Goal: Task Accomplishment & Management: Use online tool/utility

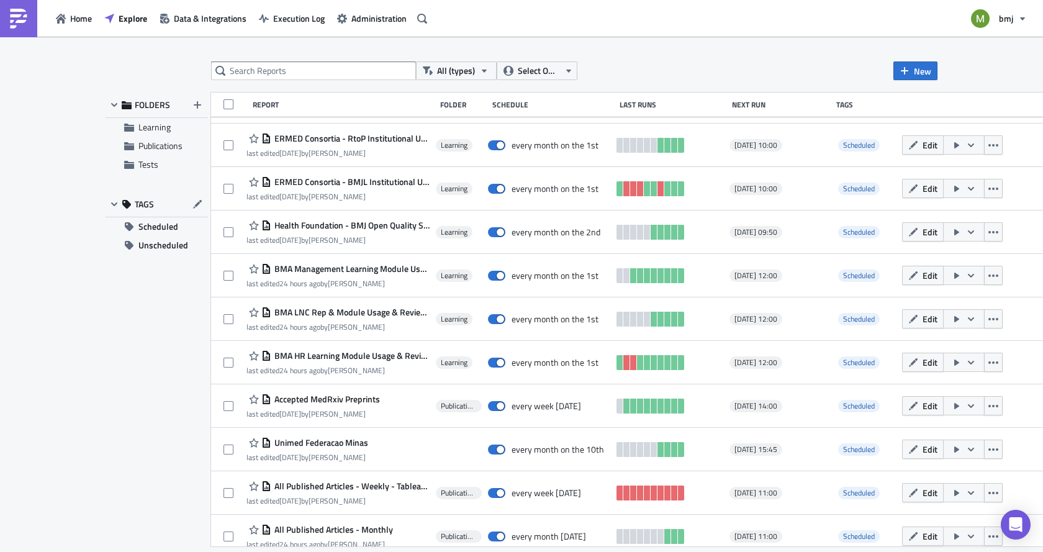
scroll to position [564, 0]
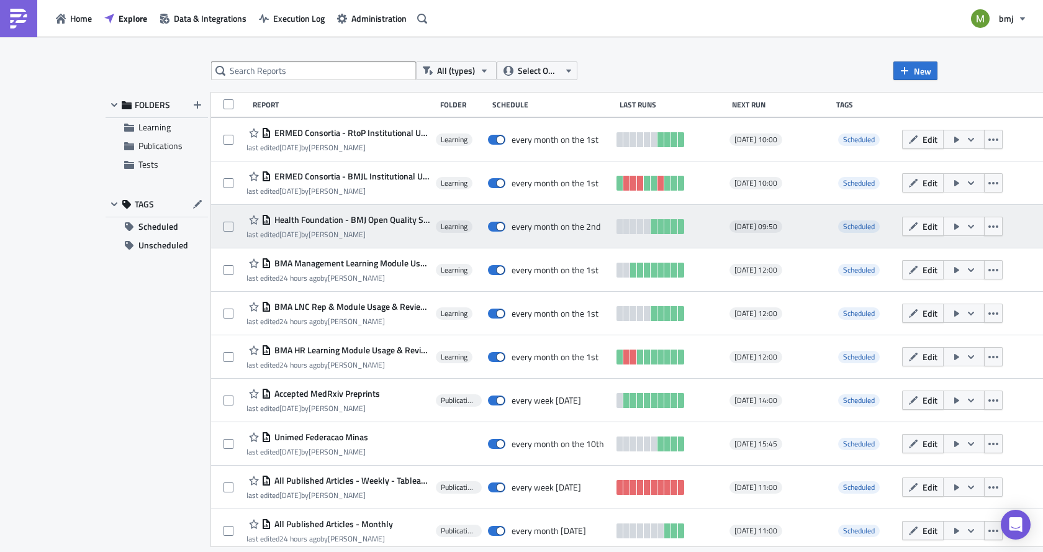
click at [386, 219] on span "Health Foundation - BMJ Open Quality Submissions Report" at bounding box center [350, 219] width 158 height 11
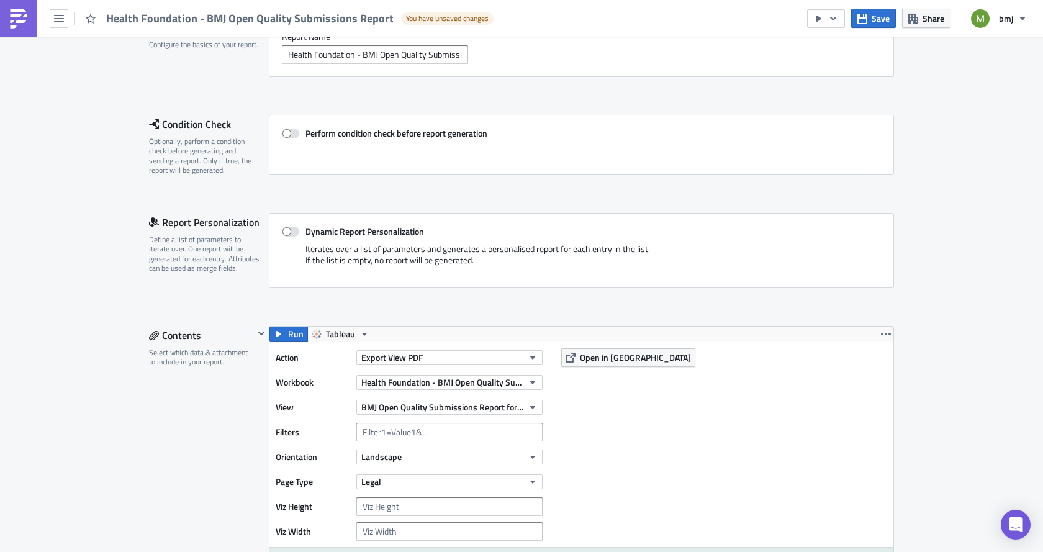
scroll to position [62, 0]
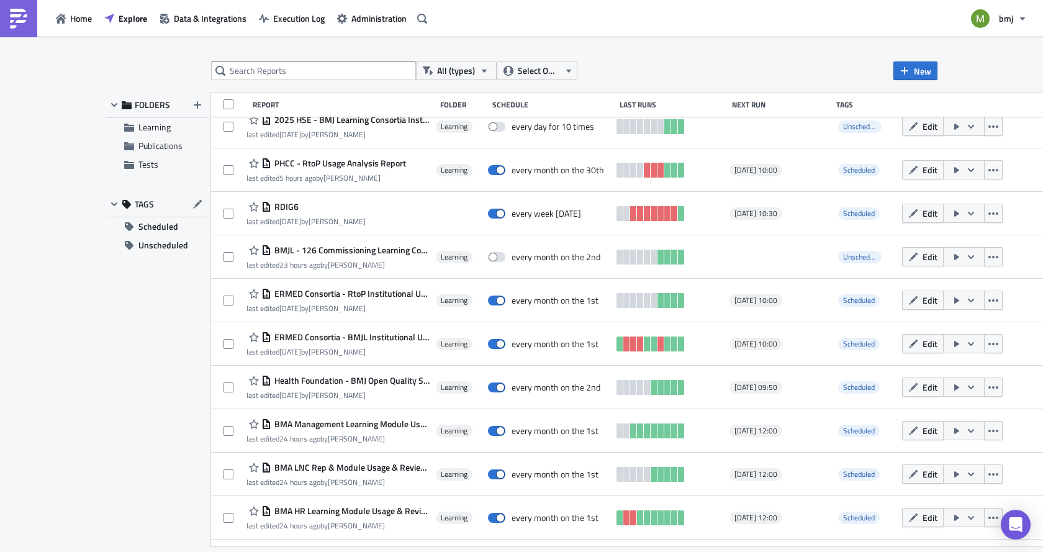
scroll to position [440, 0]
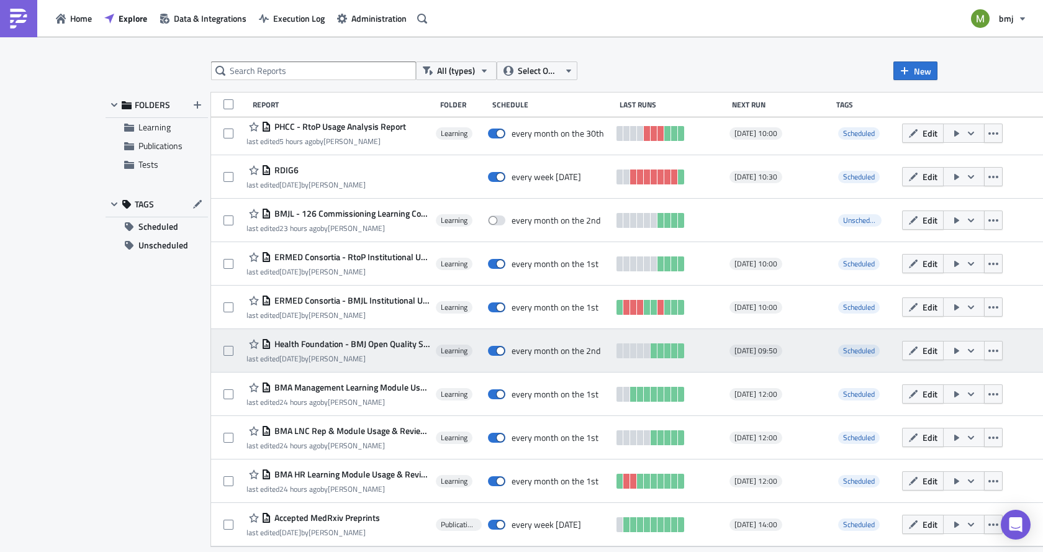
click at [968, 352] on icon "button" at bounding box center [971, 350] width 6 height 4
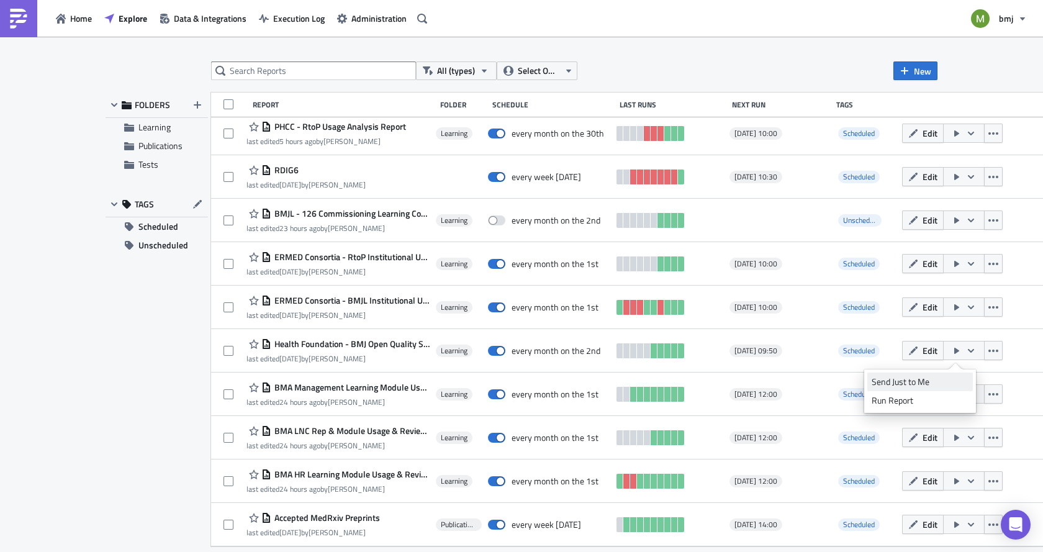
click at [925, 382] on div "Send Just to Me" at bounding box center [919, 382] width 97 height 12
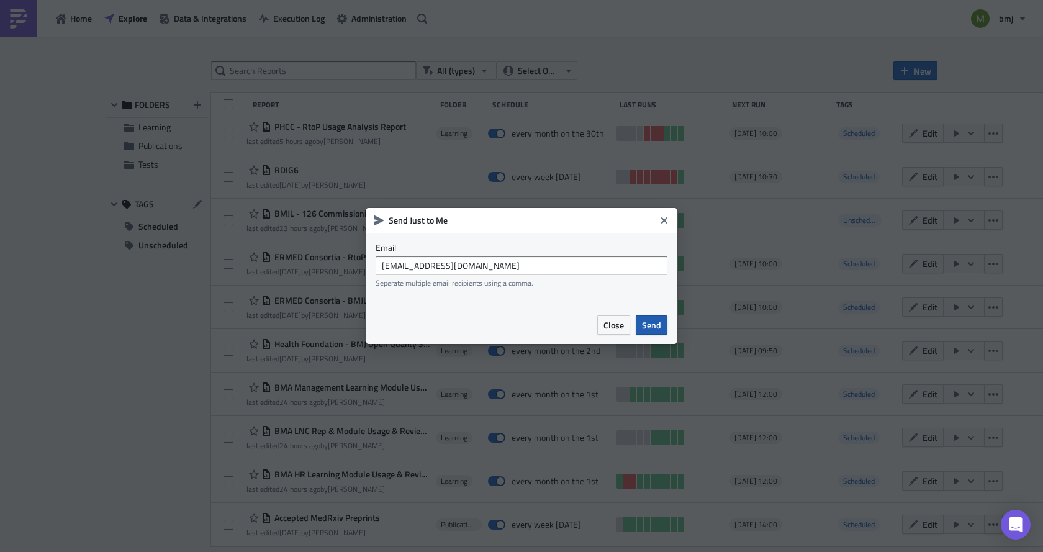
click at [651, 328] on span "Send" at bounding box center [651, 324] width 19 height 13
